Goal: Information Seeking & Learning: Check status

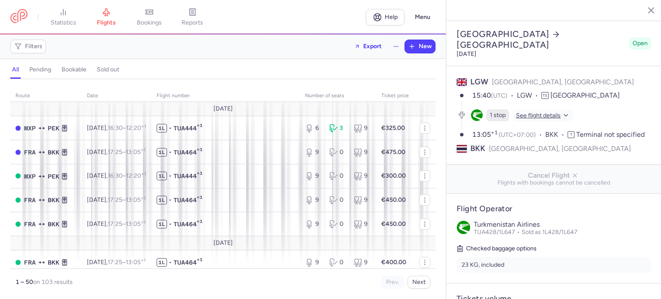
select select "days"
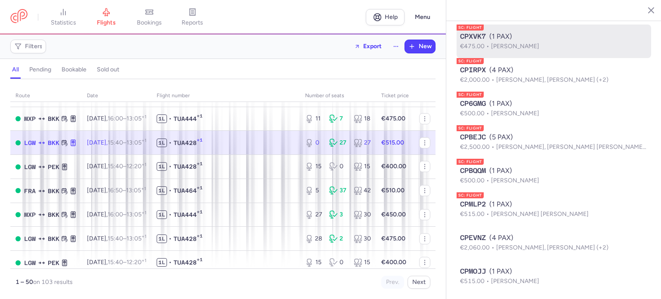
click at [506, 64] on li "SC: FLIGHT CPXVK7 (1 PAX) €475.00 Begona [PERSON_NAME]" at bounding box center [553, 75] width 194 height 34
click at [506, 42] on div "CPXVK7 (1 PAX)" at bounding box center [554, 36] width 188 height 10
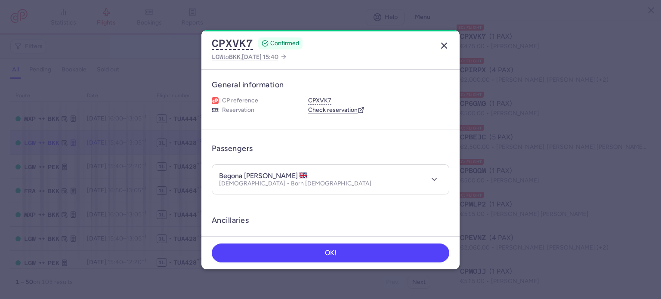
click at [446, 50] on icon "button" at bounding box center [444, 45] width 10 height 10
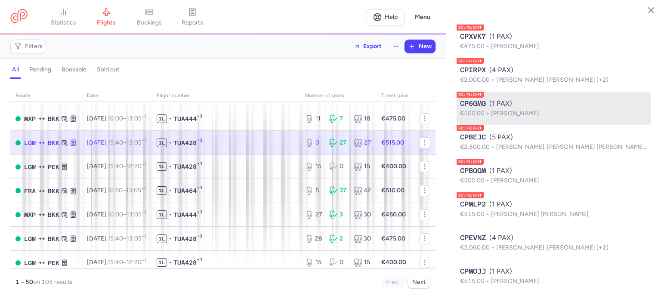
click at [498, 117] on span "[PERSON_NAME]" at bounding box center [515, 113] width 48 height 7
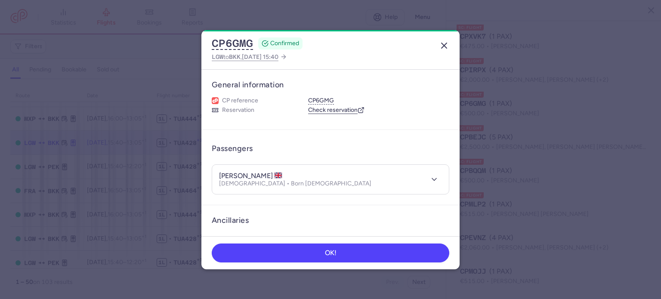
click at [444, 47] on icon "button" at bounding box center [444, 45] width 10 height 10
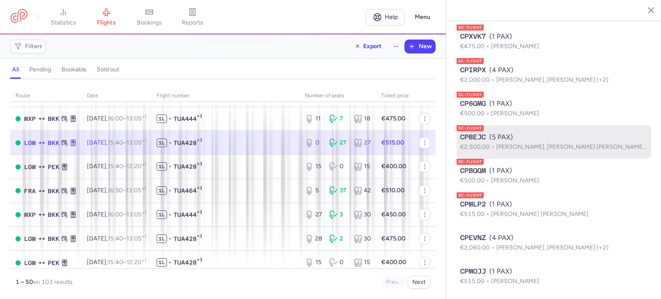
click at [488, 151] on span "€2,500.00" at bounding box center [478, 146] width 36 height 7
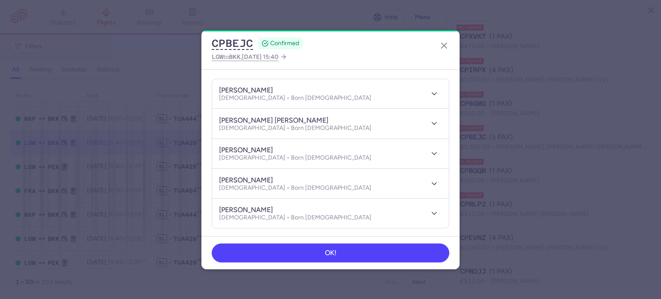
scroll to position [86, 0]
click at [445, 51] on button "button" at bounding box center [444, 46] width 14 height 14
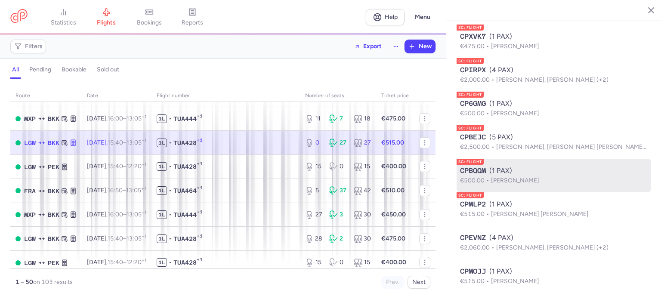
click at [506, 184] on span "[PERSON_NAME]" at bounding box center [515, 180] width 48 height 7
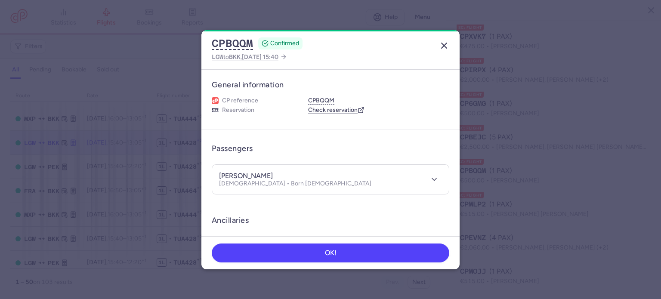
click at [441, 49] on icon "button" at bounding box center [444, 45] width 10 height 10
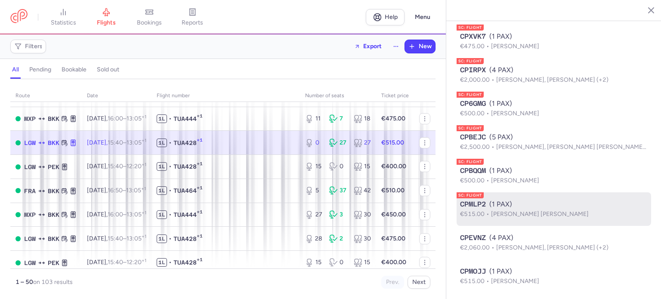
click at [467, 209] on span "CPMLP2" at bounding box center [473, 204] width 26 height 10
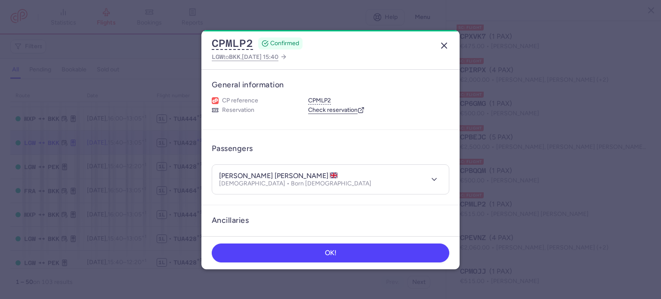
click at [447, 46] on icon "button" at bounding box center [444, 45] width 10 height 10
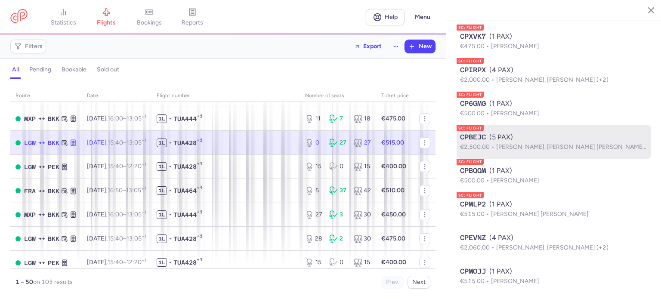
click at [534, 142] on div "CPBEJC (5 PAX)" at bounding box center [554, 137] width 188 height 10
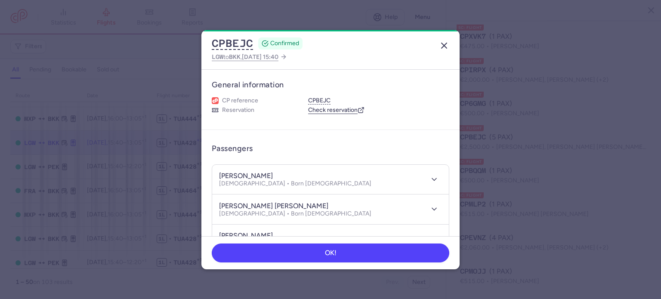
click at [441, 46] on icon "button" at bounding box center [444, 45] width 10 height 10
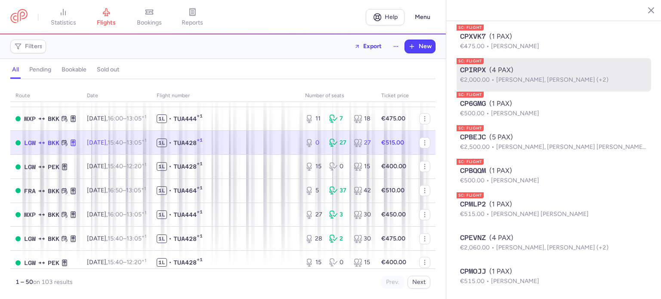
click at [562, 83] on span "[PERSON_NAME], [PERSON_NAME] (+2)" at bounding box center [552, 79] width 112 height 7
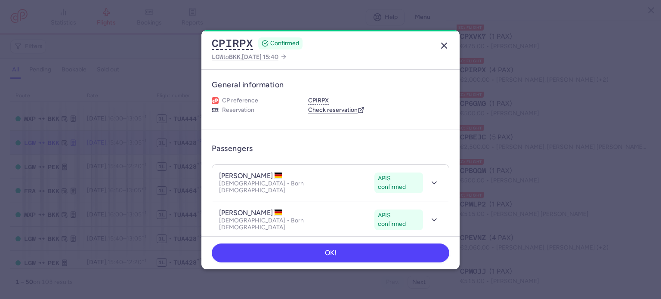
click at [442, 43] on icon "button" at bounding box center [444, 45] width 10 height 10
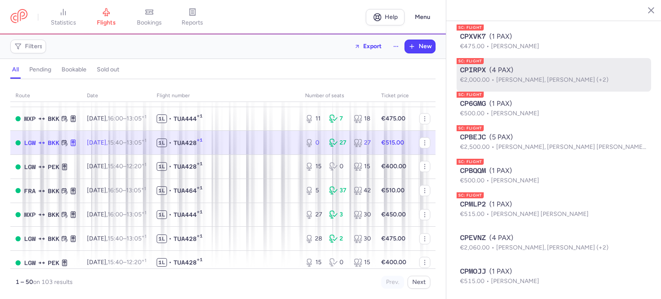
click at [553, 83] on span "[PERSON_NAME], [PERSON_NAME] (+2)" at bounding box center [552, 79] width 112 height 7
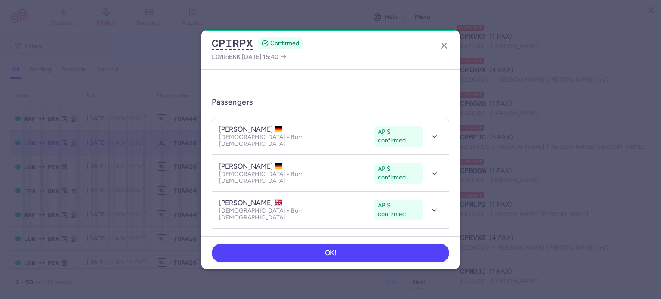
scroll to position [52, 0]
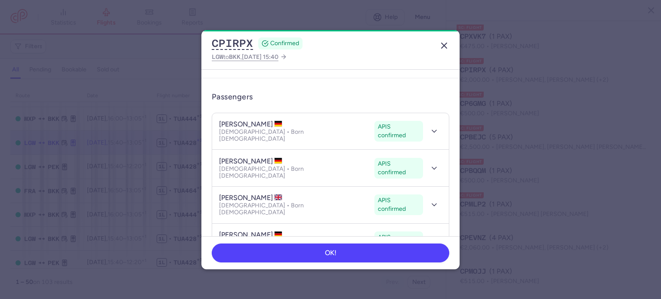
click at [442, 45] on icon "button" at bounding box center [444, 45] width 10 height 10
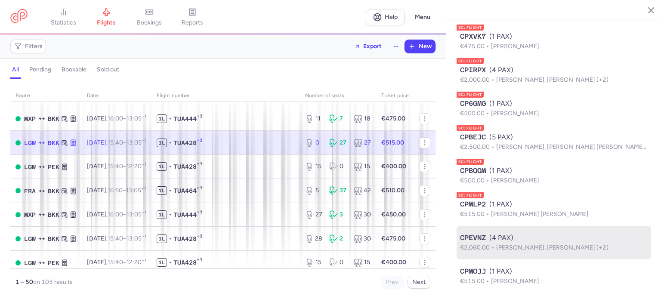
click at [508, 251] on span "[PERSON_NAME], [PERSON_NAME] (+2)" at bounding box center [552, 247] width 112 height 7
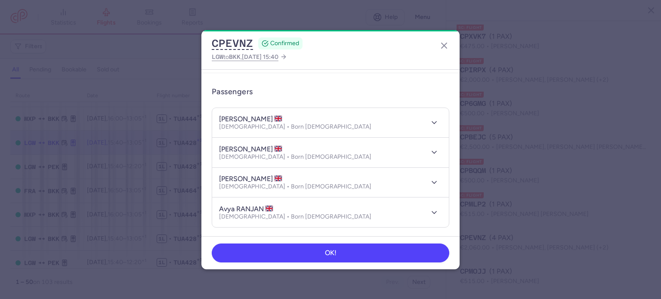
scroll to position [69, 0]
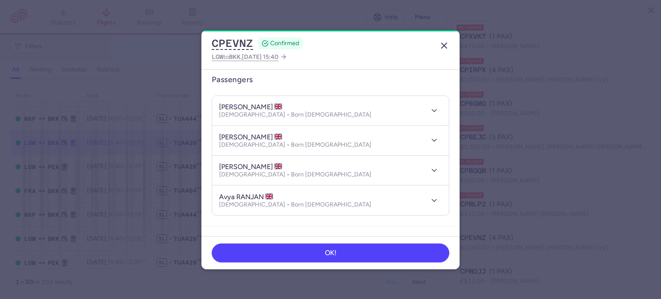
click at [443, 43] on icon "button" at bounding box center [444, 45] width 10 height 10
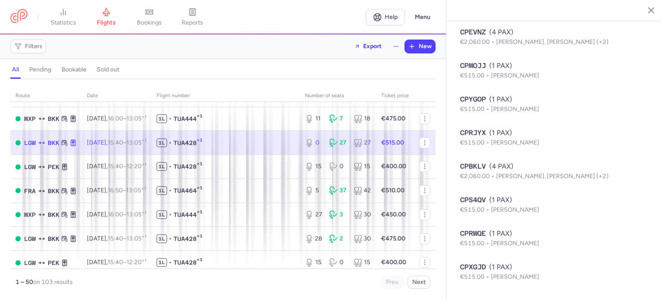
scroll to position [752, 0]
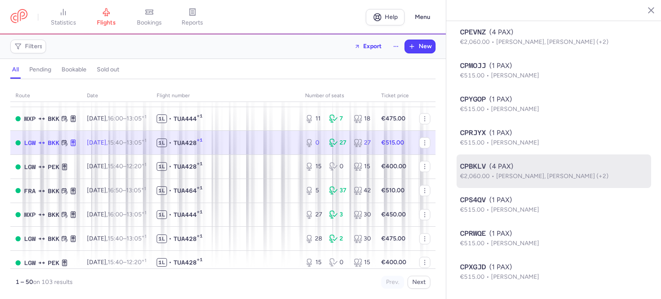
click at [527, 169] on div "CPBKLV (4 PAX)" at bounding box center [554, 166] width 188 height 10
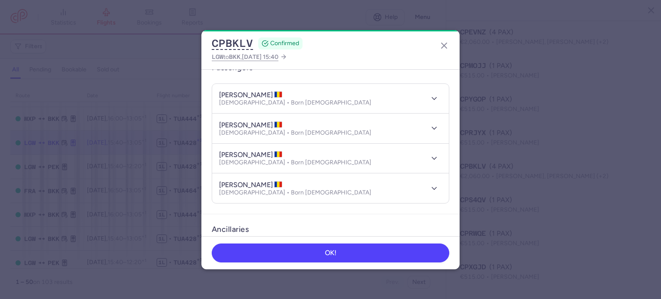
scroll to position [86, 0]
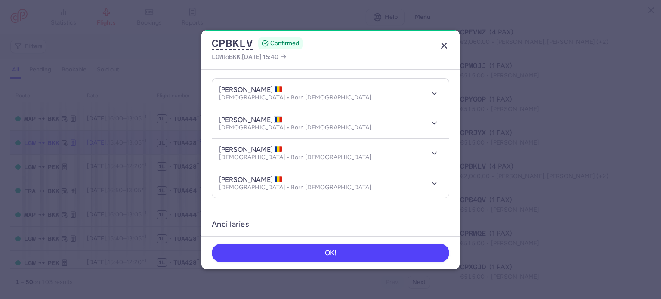
click at [446, 45] on icon "button" at bounding box center [444, 45] width 10 height 10
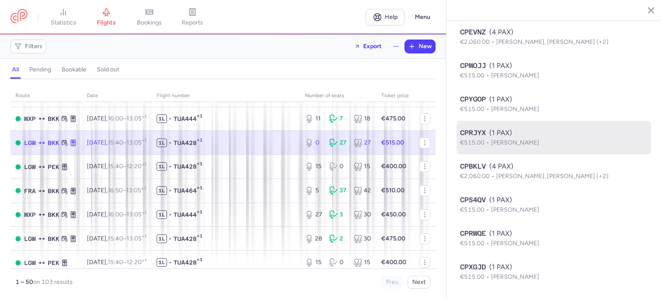
click at [470, 138] on p "€515.00 [PERSON_NAME]" at bounding box center [554, 142] width 188 height 9
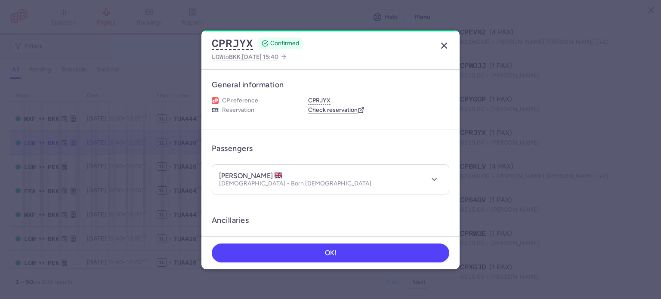
click at [445, 46] on icon "button" at bounding box center [444, 45] width 10 height 10
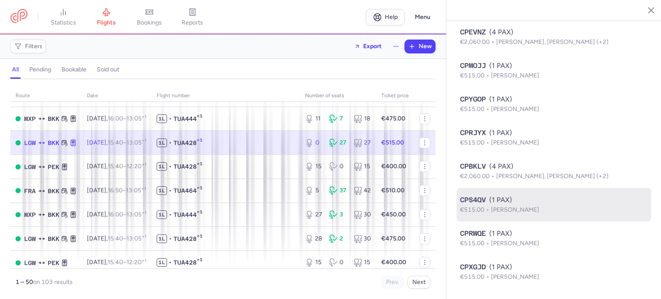
click at [510, 209] on span "[PERSON_NAME]" at bounding box center [515, 209] width 48 height 7
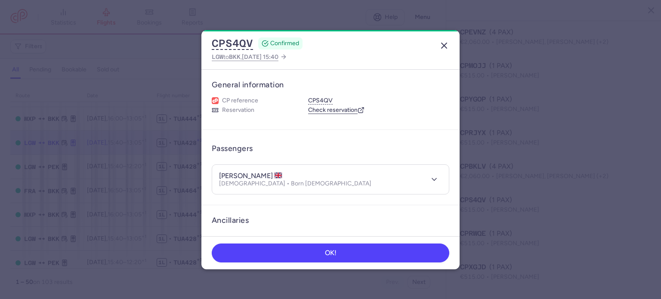
click at [442, 44] on icon "button" at bounding box center [444, 45] width 10 height 10
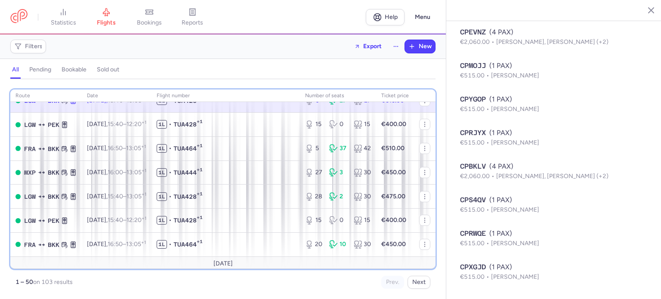
scroll to position [1084, 0]
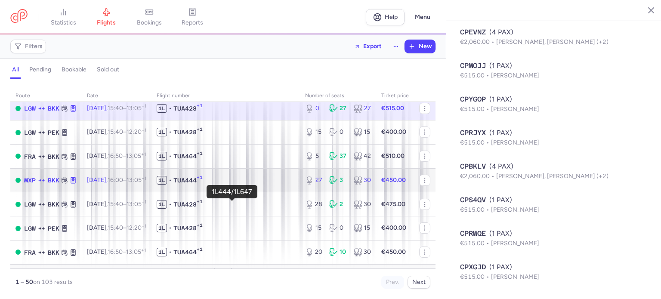
click at [279, 185] on span "1L • TUA444 +1" at bounding box center [226, 180] width 138 height 9
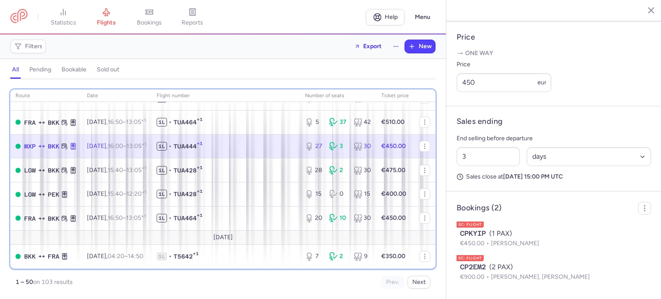
scroll to position [1136, 0]
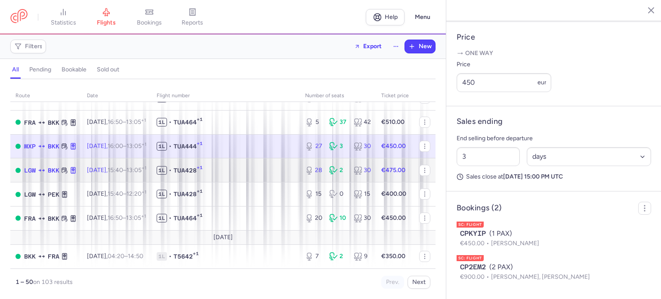
click at [243, 182] on td "1L • TUA428 +1" at bounding box center [225, 170] width 148 height 24
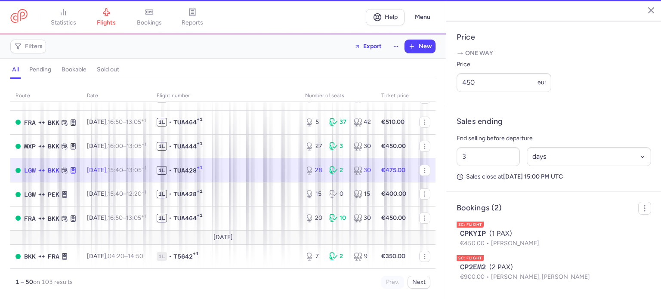
type input "28"
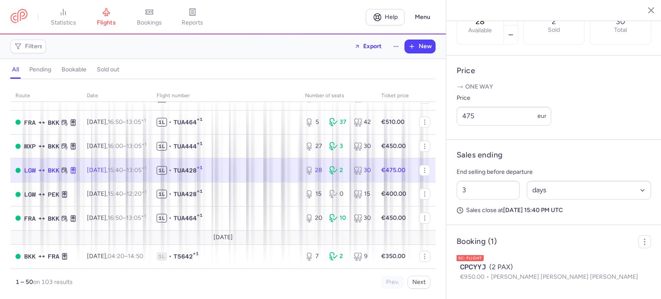
scroll to position [1145, 0]
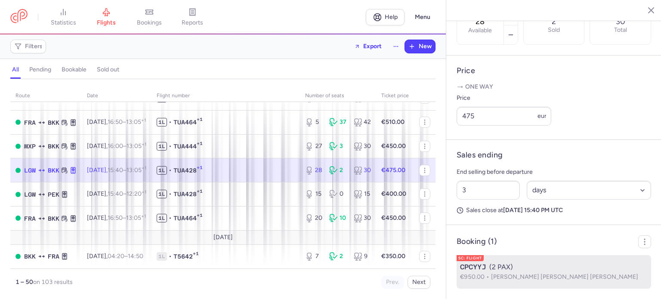
click at [532, 270] on div "CPCYYJ (2 PAX)" at bounding box center [554, 267] width 188 height 10
